Goal: Find specific page/section

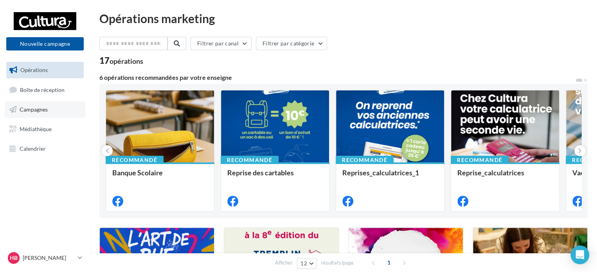
click at [41, 112] on span "Campagnes" at bounding box center [34, 109] width 28 height 7
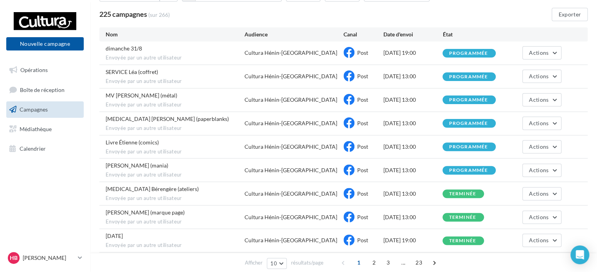
scroll to position [39, 0]
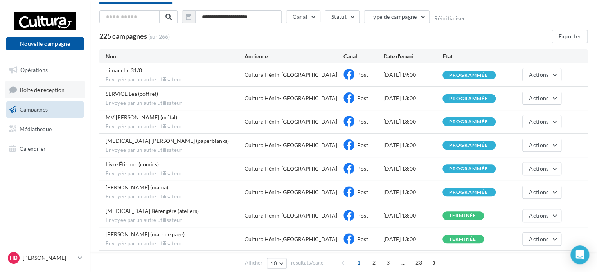
click at [54, 96] on link "Boîte de réception" at bounding box center [45, 89] width 81 height 17
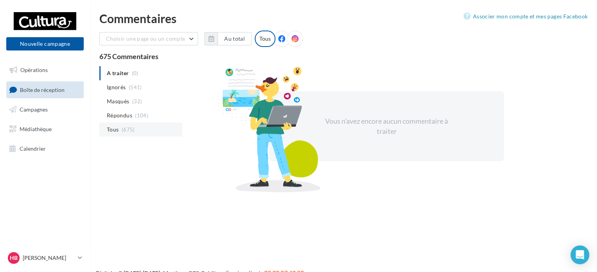
click at [127, 128] on span "(675)" at bounding box center [128, 129] width 13 height 6
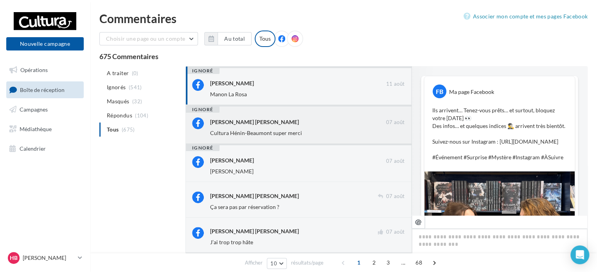
scroll to position [140, 0]
